Goal: Task Accomplishment & Management: Manage account settings

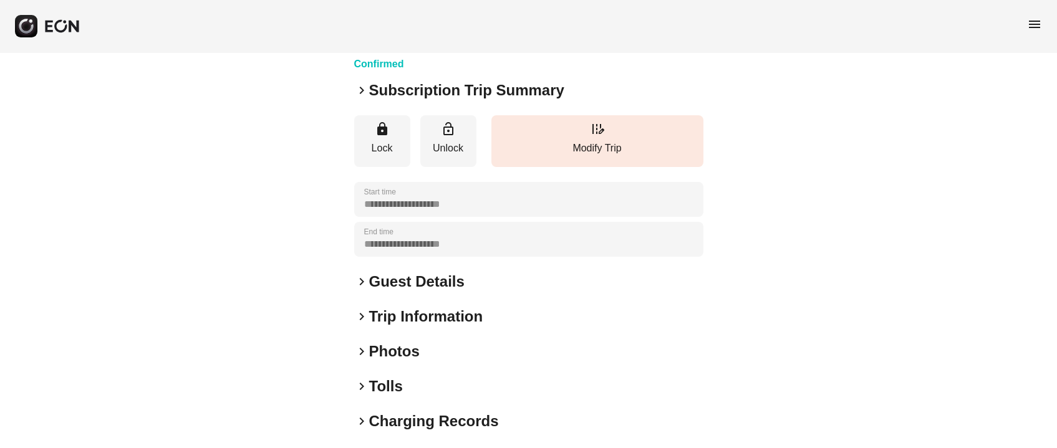
scroll to position [173, 0]
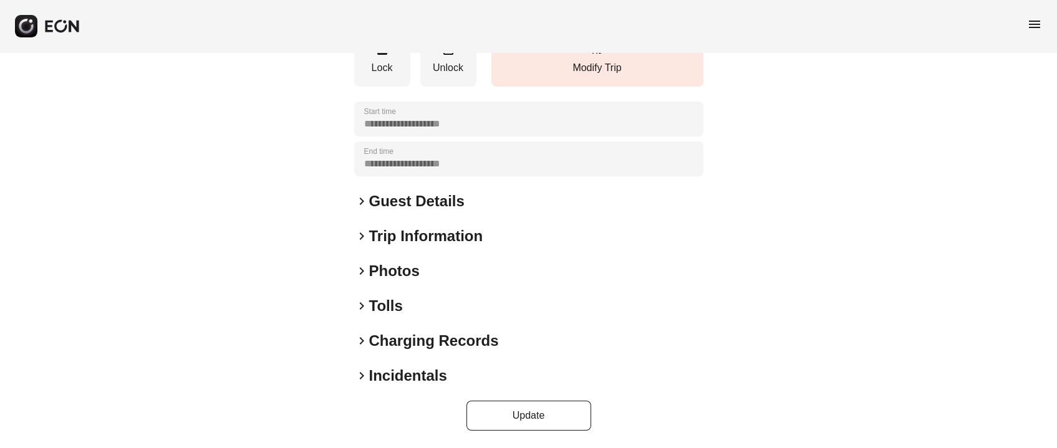
click at [397, 270] on h2 "Photos" at bounding box center [394, 271] width 50 height 20
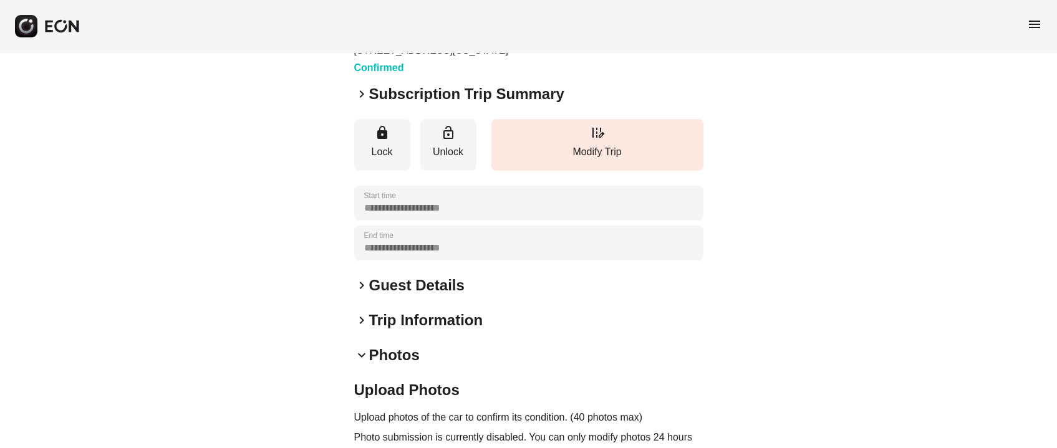
scroll to position [80, 0]
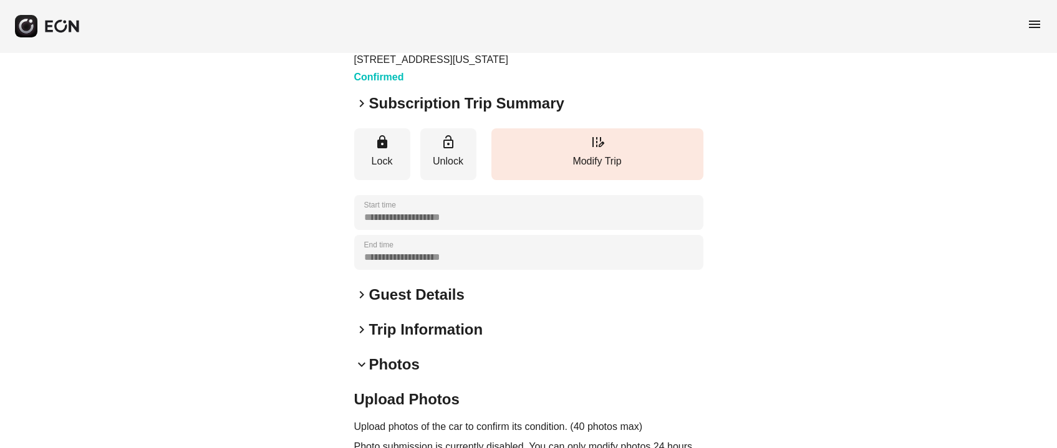
click at [414, 295] on h2 "Guest Details" at bounding box center [416, 295] width 95 height 20
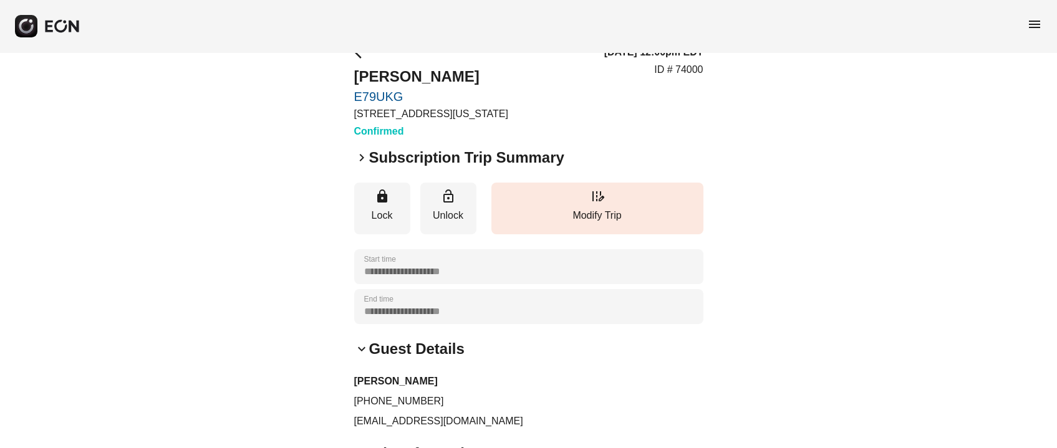
scroll to position [0, 0]
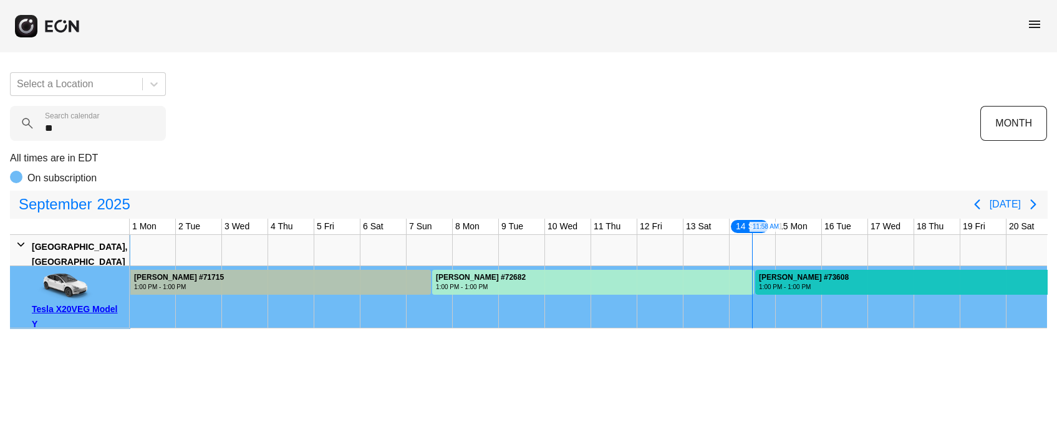
scroll to position [0, 346]
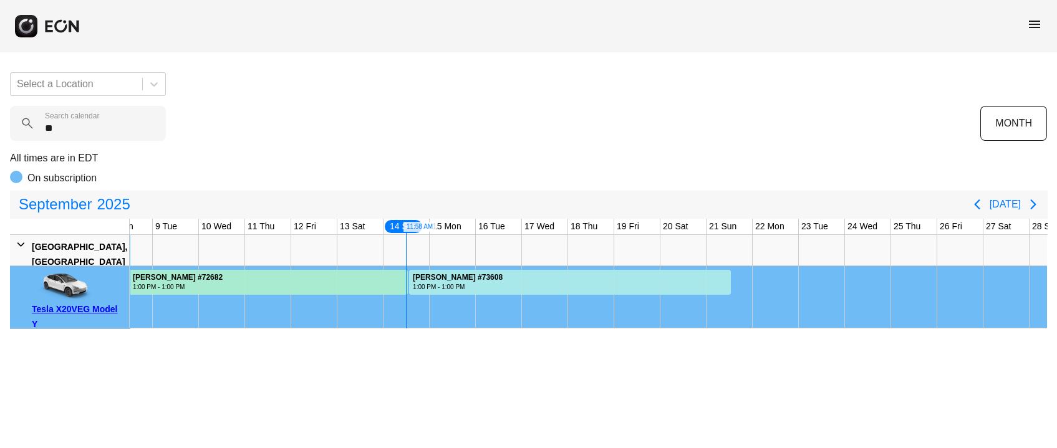
click at [540, 329] on html "menu Select a Location ** Search calendar MONTH All times are in EDT On subscri…" at bounding box center [528, 164] width 1057 height 329
